Goal: Task Accomplishment & Management: Complete application form

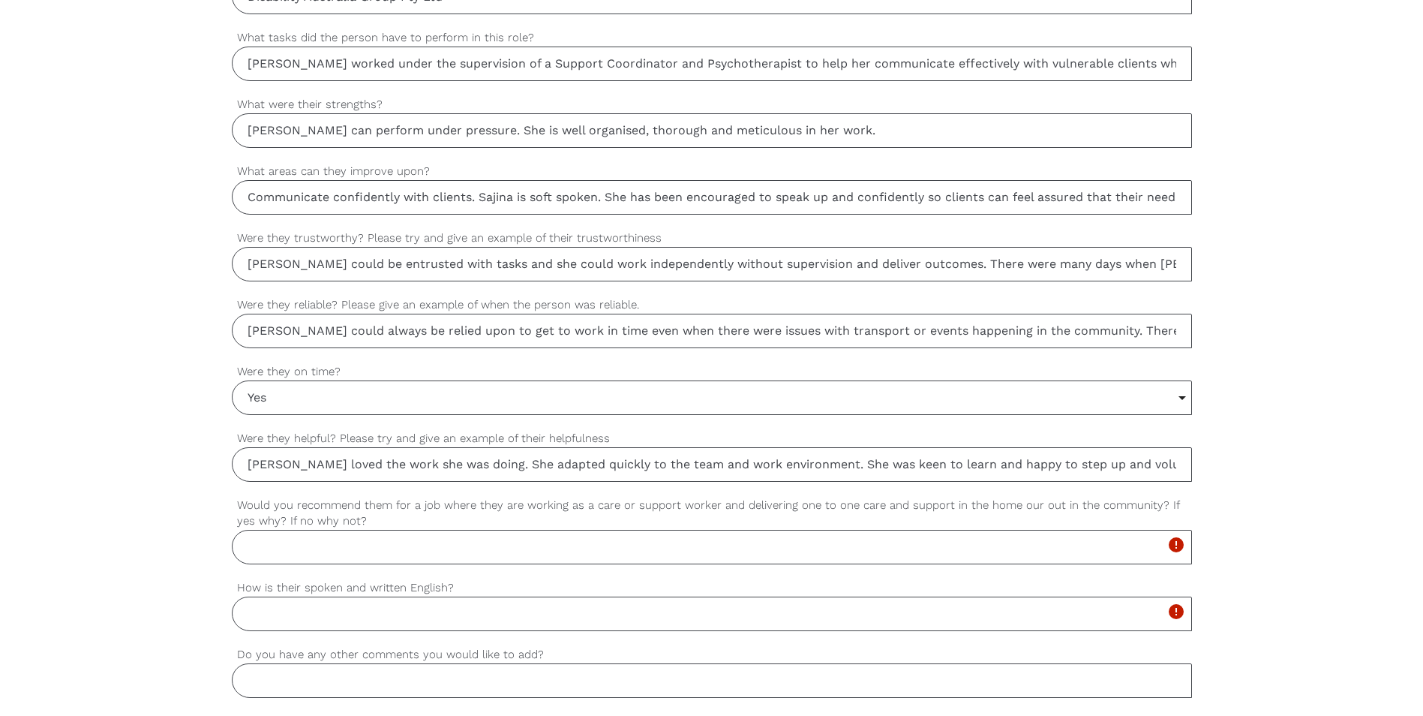
click at [1288, 502] on div "settings Radhiga Your first name settings [PERSON_NAME] Your last name settings…" at bounding box center [711, 137] width 1423 height 1409
click at [1315, 575] on div "settings Radhiga Your first name settings [PERSON_NAME] Your last name settings…" at bounding box center [711, 137] width 1423 height 1409
click at [342, 533] on input "Would you recommend them for a job where they are working as a care or support …" at bounding box center [712, 547] width 960 height 35
click at [336, 545] on input "Would you recommend them for a job where they are working as a care or support …" at bounding box center [712, 547] width 960 height 35
click at [303, 552] on input "Would you recommend them for a job where they are working as a care or support …" at bounding box center [712, 547] width 960 height 35
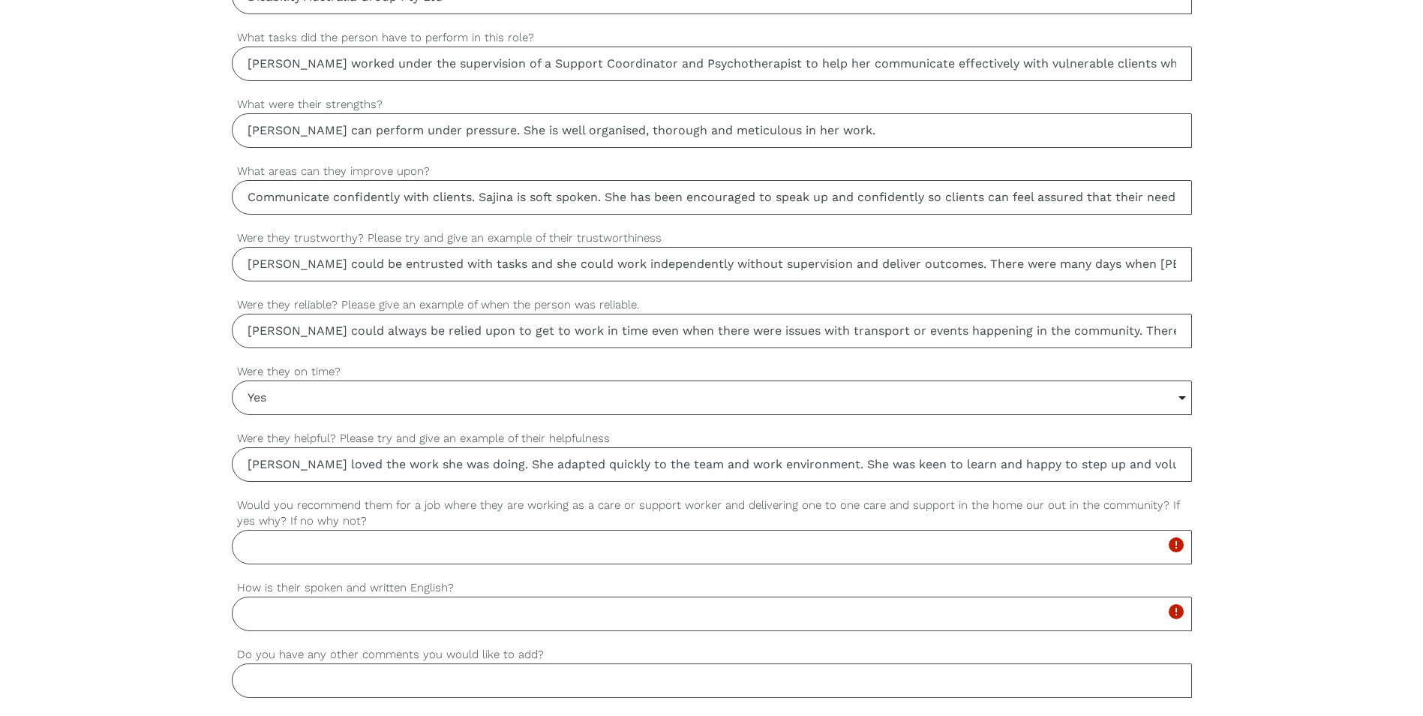
click at [330, 545] on input "Would you recommend them for a job where they are working as a care or support …" at bounding box center [712, 547] width 960 height 35
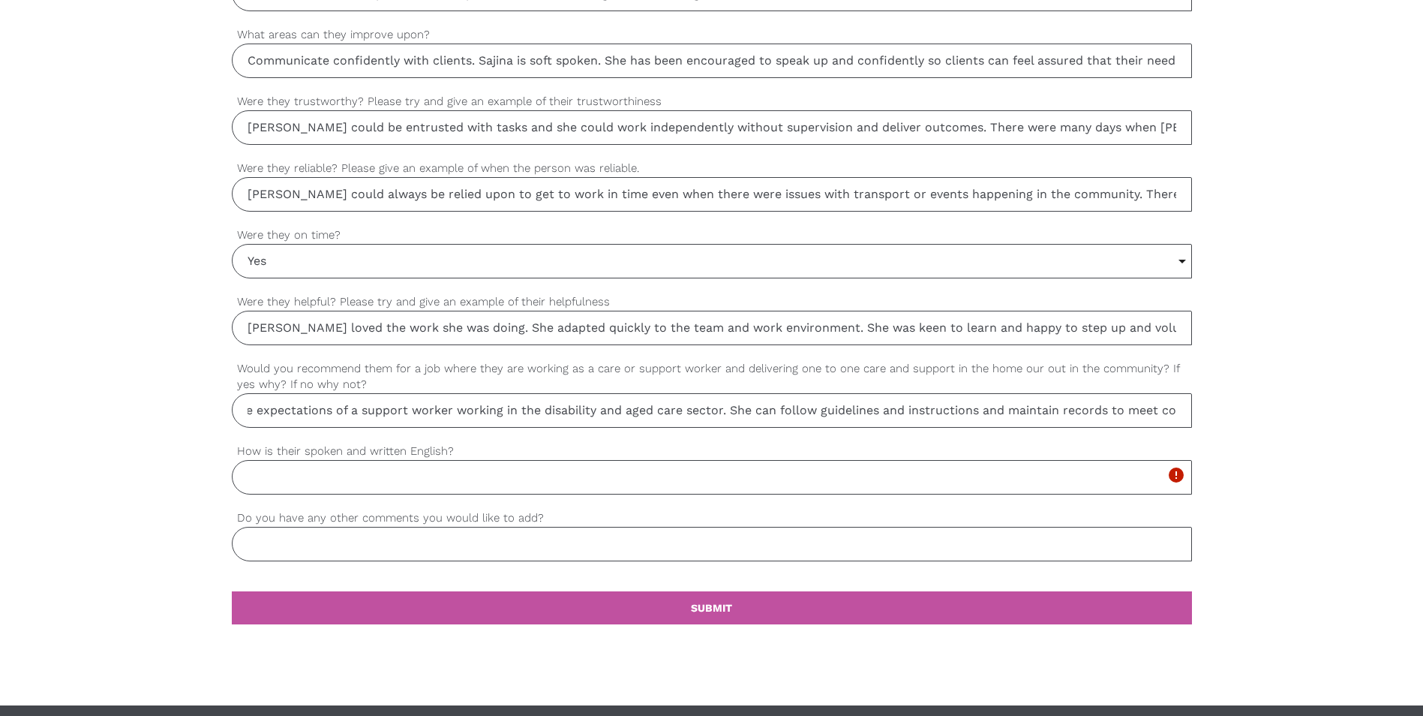
scroll to position [1195, 0]
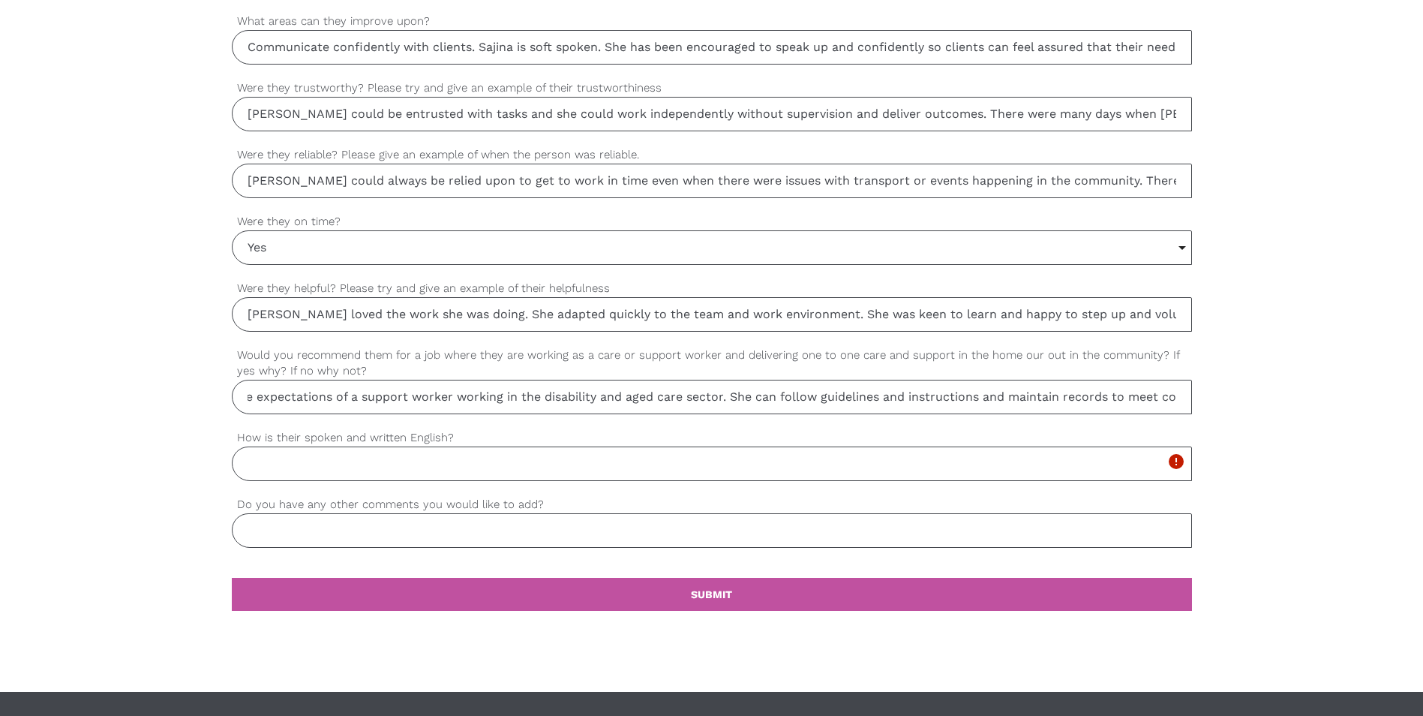
type input "Yes, I would recommend [PERSON_NAME] for the role. She is meticulous, caring, c…"
click at [392, 477] on input "How is their spoken and written English?" at bounding box center [712, 463] width 960 height 35
type input "Sajina is articulate and is fluent in both the spoken and written English langu…"
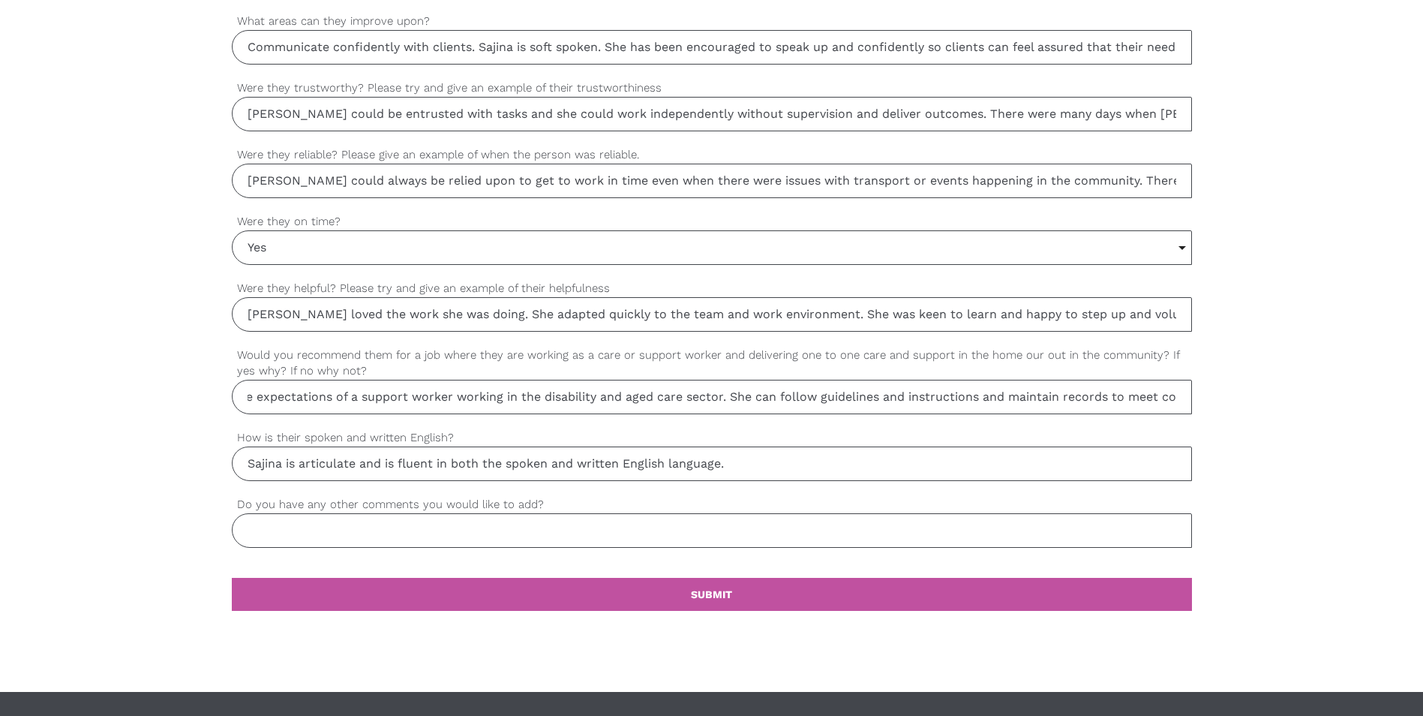
drag, startPoint x: 246, startPoint y: 396, endPoint x: 1282, endPoint y: 434, distance: 1036.2
click at [854, 452] on input "Sajina is articulate and is fluent in both the spoken and written English langu…" at bounding box center [712, 463] width 960 height 35
drag, startPoint x: 746, startPoint y: 462, endPoint x: 228, endPoint y: 458, distance: 517.8
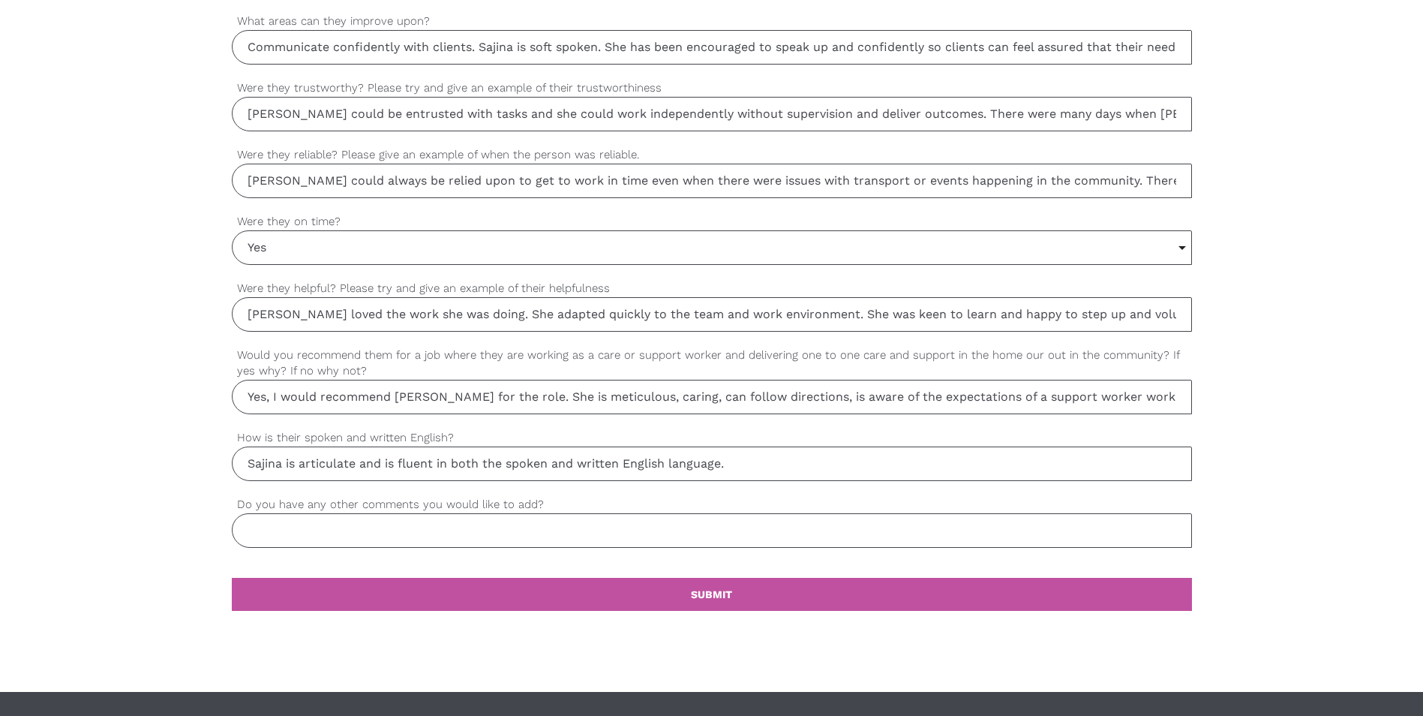
click at [884, 503] on label "Do you have any other comments you would like to add?" at bounding box center [712, 504] width 960 height 17
click at [884, 513] on input "Do you have any other comments you would like to add?" at bounding box center [712, 530] width 960 height 35
drag, startPoint x: 720, startPoint y: 530, endPoint x: 230, endPoint y: 533, distance: 489.2
click at [233, 533] on input "[PERSON_NAME] would be an asset to any organisation she chooses to work with." at bounding box center [712, 530] width 960 height 35
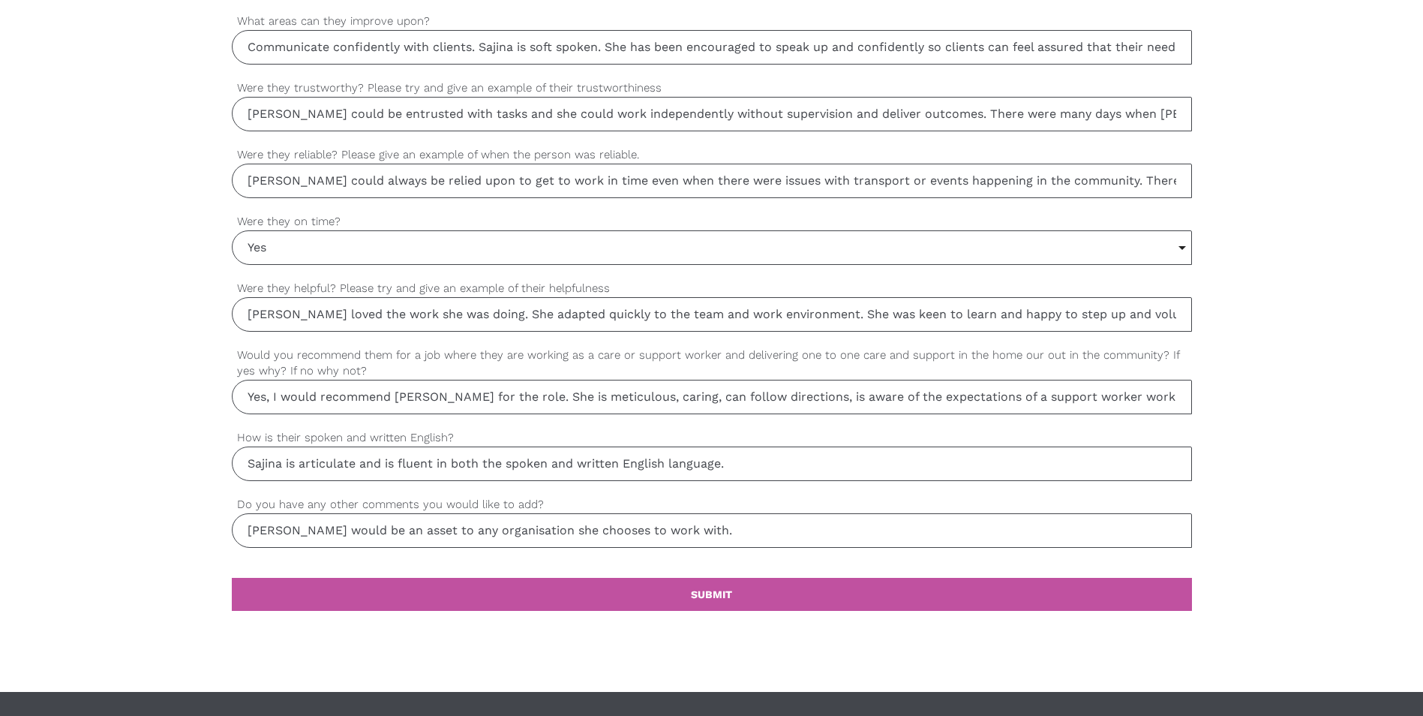
type input "[PERSON_NAME] would be an asset to any organisation she chooses to work with."
click at [759, 589] on link "settings SUBMIT" at bounding box center [712, 594] width 960 height 33
